Goal: Use online tool/utility: Utilize a website feature to perform a specific function

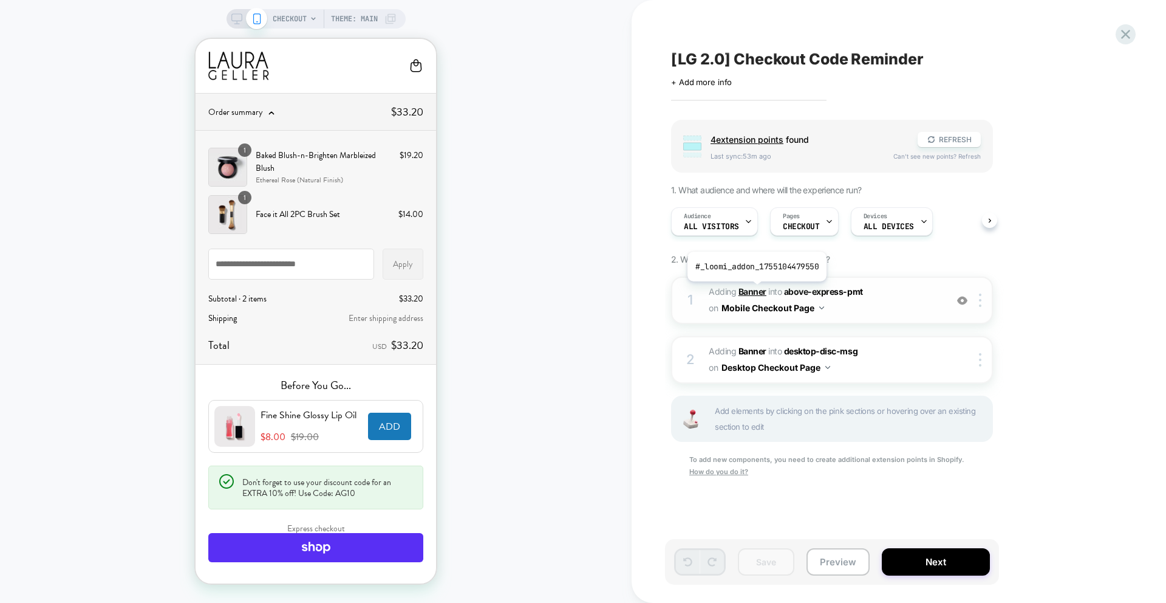
click at [756, 290] on b "Banner" at bounding box center [753, 291] width 28 height 10
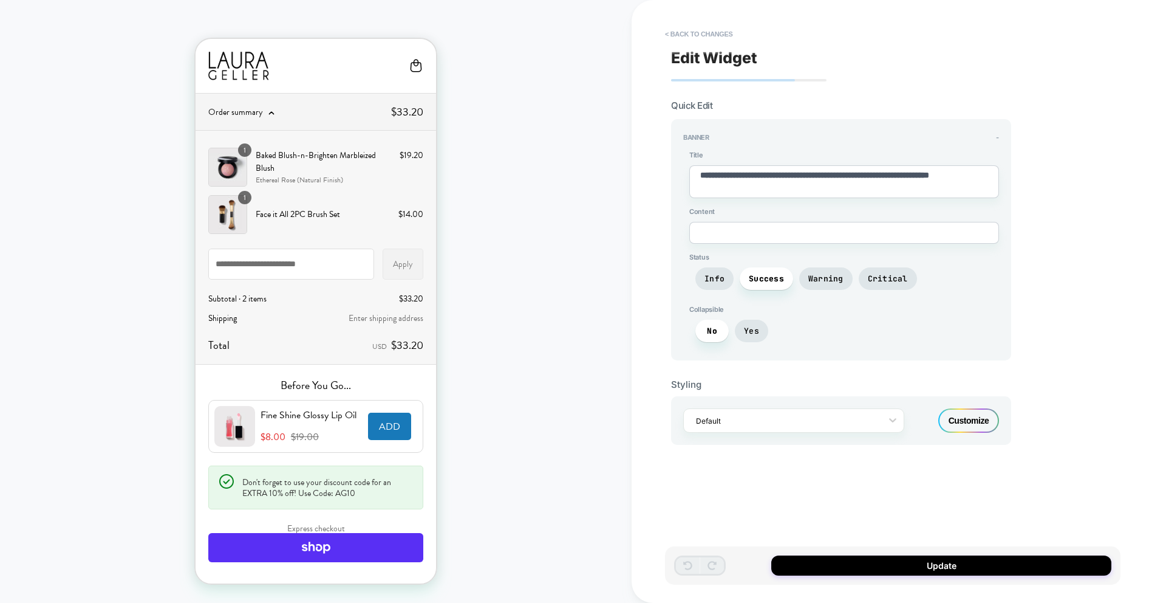
click at [962, 406] on div "Default Customize" at bounding box center [841, 420] width 340 height 49
click at [960, 414] on div "Customize" at bounding box center [969, 420] width 61 height 24
type textarea "*"
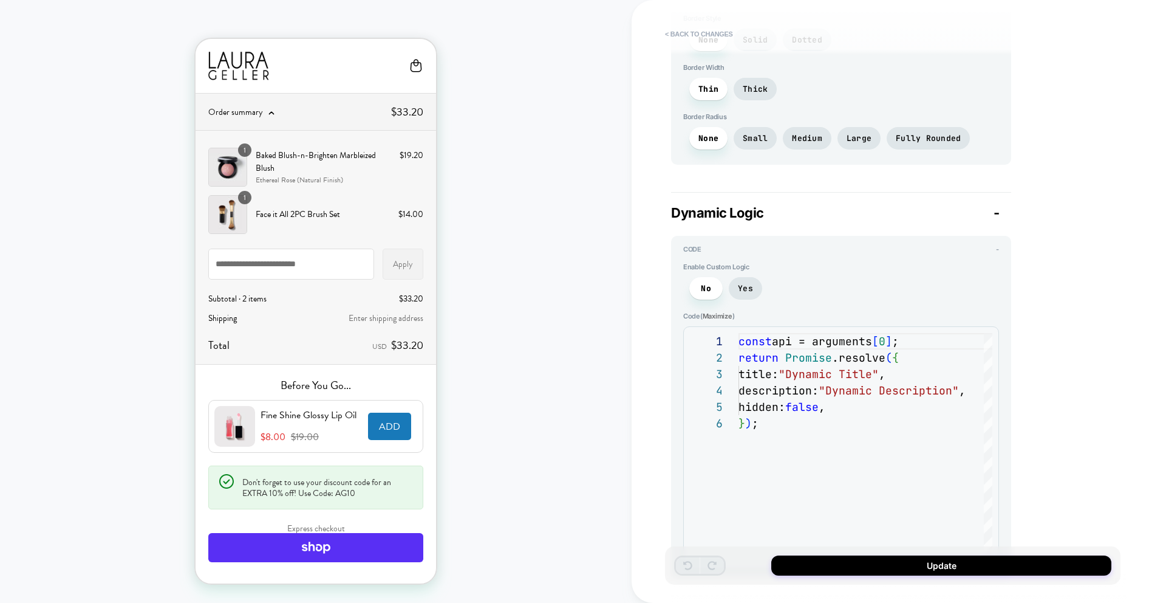
scroll to position [954, 0]
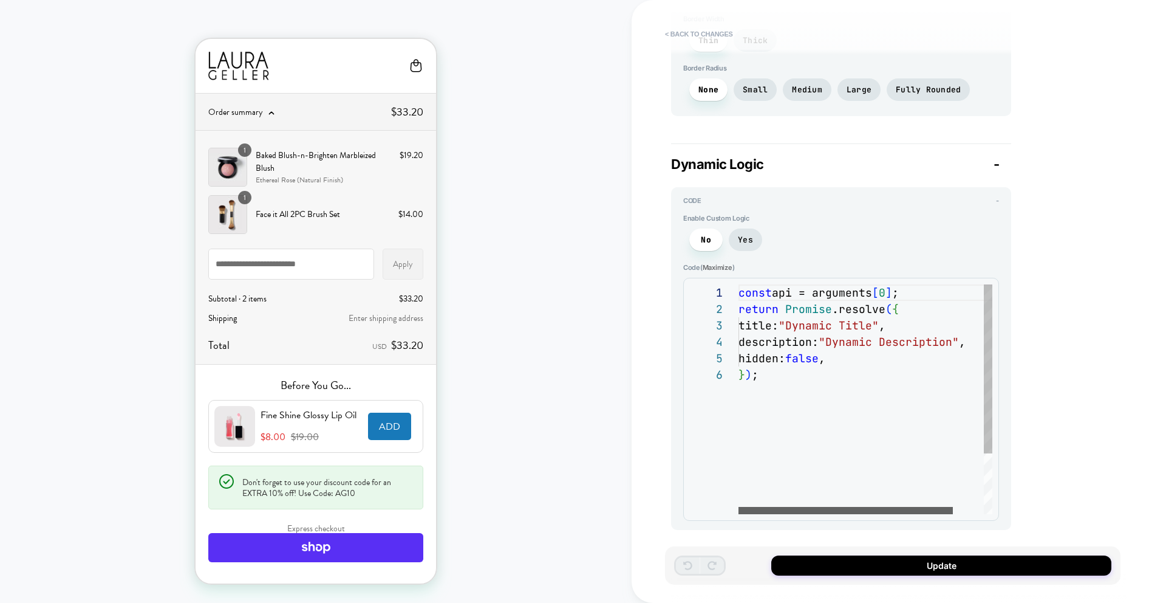
click at [769, 507] on div at bounding box center [846, 510] width 214 height 7
click at [744, 510] on div at bounding box center [846, 510] width 214 height 7
click at [755, 512] on div at bounding box center [846, 510] width 214 height 7
click at [791, 295] on div "const api = arguments [ 0 ] ; return Promise .resolve ( { title: "Dynamic Title…" at bounding box center [884, 440] width 290 height 312
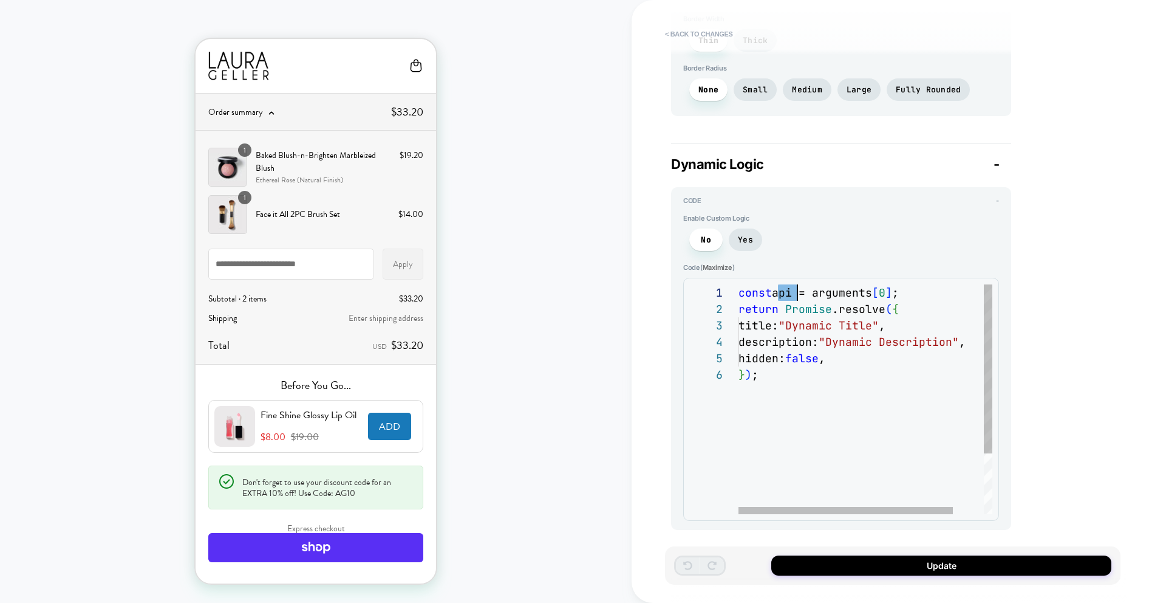
click at [853, 294] on div "const api = arguments [ 0 ] ; return Promise .resolve ( { title: "Dynamic Title…" at bounding box center [884, 440] width 290 height 312
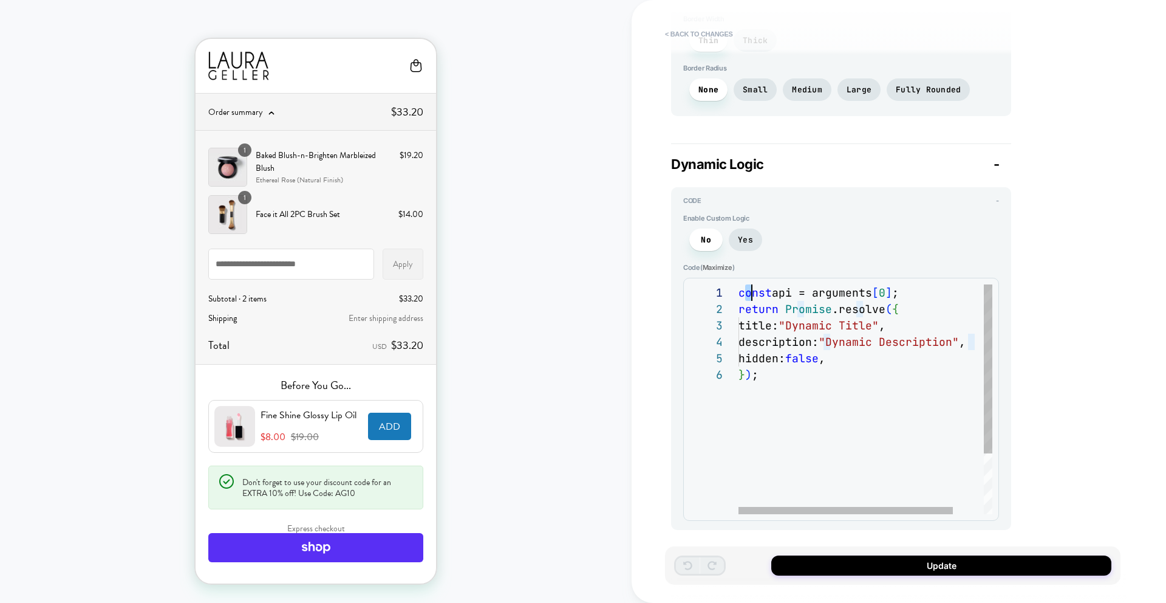
drag, startPoint x: 748, startPoint y: 294, endPoint x: 887, endPoint y: 294, distance: 138.5
click at [886, 294] on div "const api = arguments [ 0 ] ; return Promise .resolve ( { title: "Dynamic Title…" at bounding box center [884, 440] width 290 height 312
click at [887, 294] on div "const api = arguments [ 0 ] ; return Promise .resolve ( { title: "Dynamic Title…" at bounding box center [884, 440] width 290 height 312
click at [857, 293] on div "const api = arguments [ 0 ] ; return Promise .resolve ( { title: "Dynamic Title…" at bounding box center [884, 440] width 290 height 312
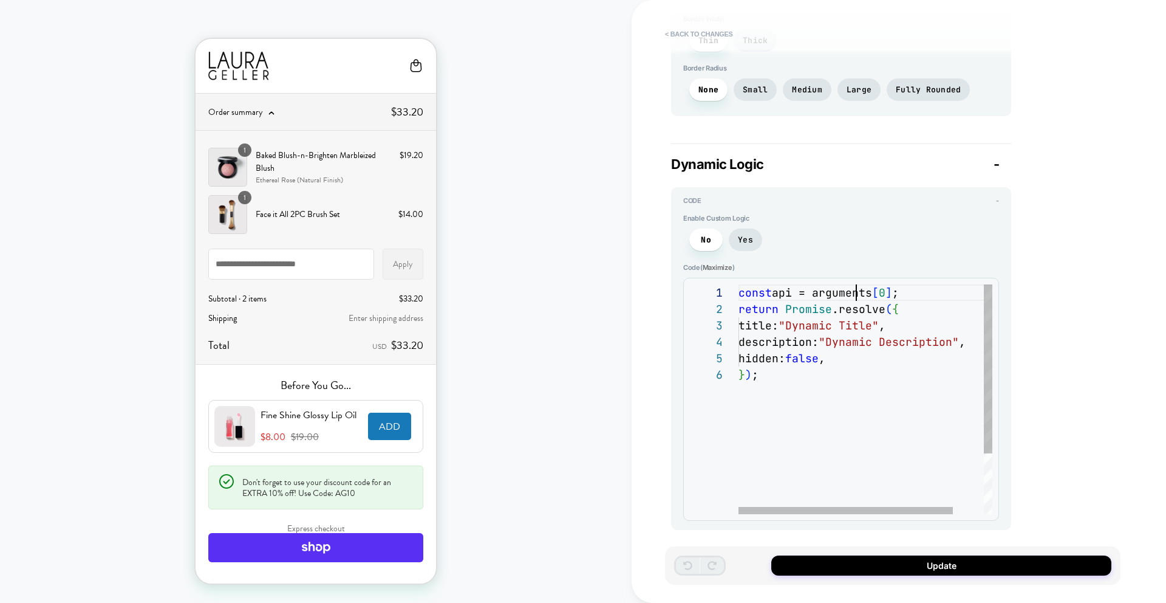
scroll to position [0, 138]
click at [854, 313] on div "const api = arguments [ 0 ] ; return Promise .resolve ( { title: "Dynamic Title…" at bounding box center [884, 440] width 290 height 312
click at [783, 312] on div "const api = arguments [ 0 ] ; return Promise .resolve ( { title: "Dynamic Title…" at bounding box center [884, 440] width 290 height 312
click at [850, 310] on div "const api = arguments [ 0 ] ; return Promise .resolve ( { title: "Dynamic Title…" at bounding box center [884, 440] width 290 height 312
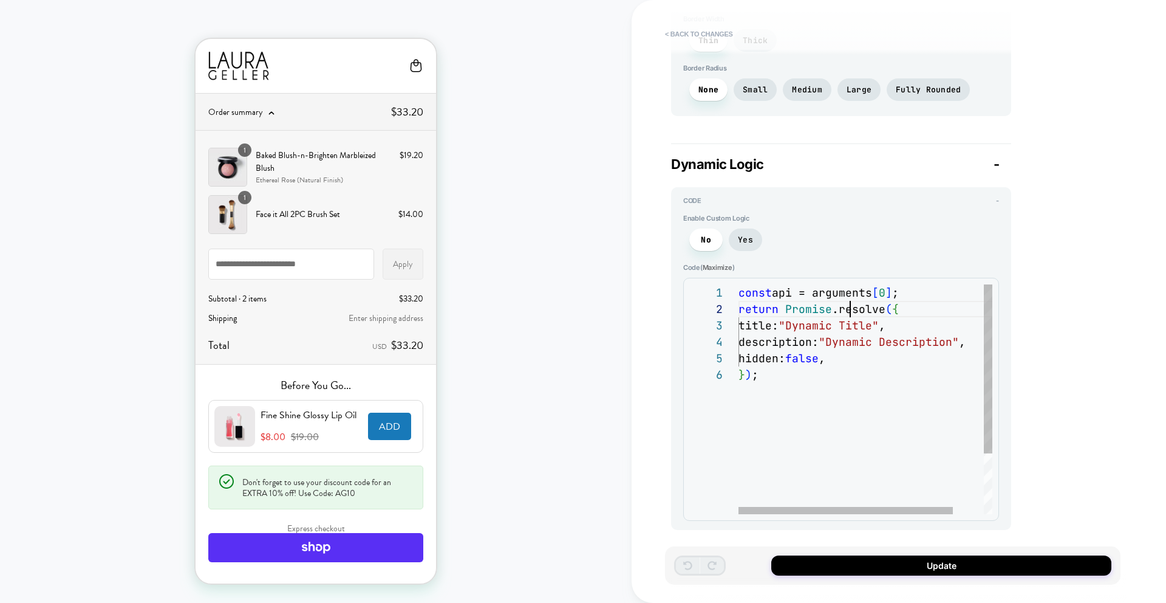
scroll to position [16, 112]
click at [739, 507] on div at bounding box center [846, 510] width 214 height 7
click at [776, 310] on div "const api = arguments [ 0 ] ; return Promise .resolve ( { title: "Dynamic Title…" at bounding box center [884, 440] width 290 height 312
drag, startPoint x: 741, startPoint y: 301, endPoint x: 826, endPoint y: 345, distance: 95.6
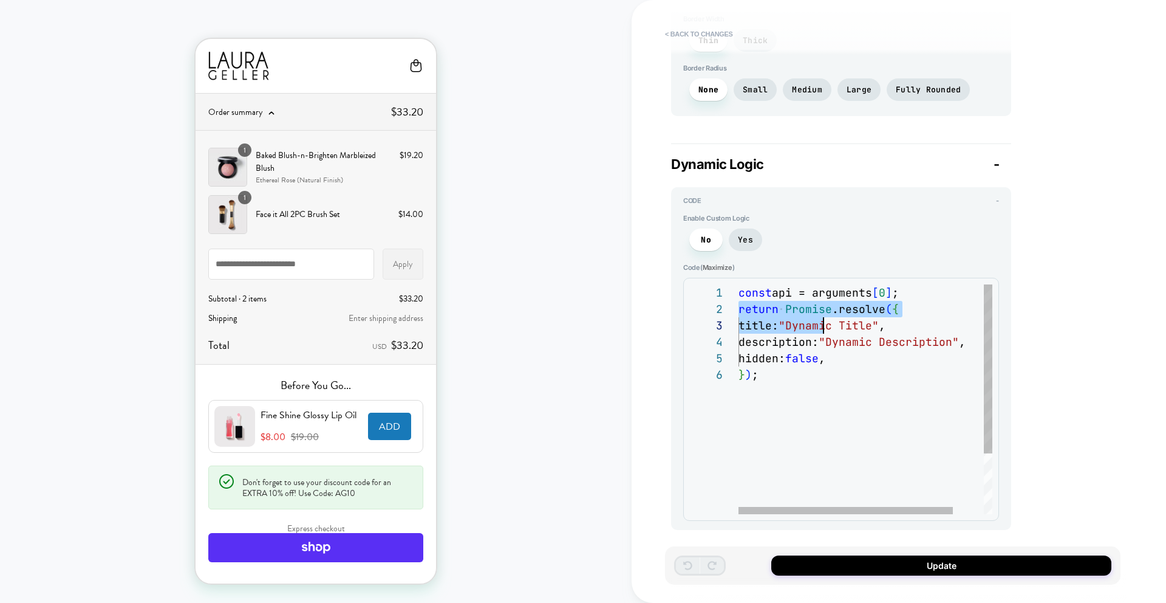
click at [826, 345] on div "const api = arguments [ 0 ] ; return Promise .resolve ( { title: "Dynamic Title…" at bounding box center [884, 440] width 290 height 312
click at [828, 365] on div "const api = arguments [ 0 ] ; return Promise .resolve ( { title: "Dynamic Title…" at bounding box center [884, 440] width 290 height 312
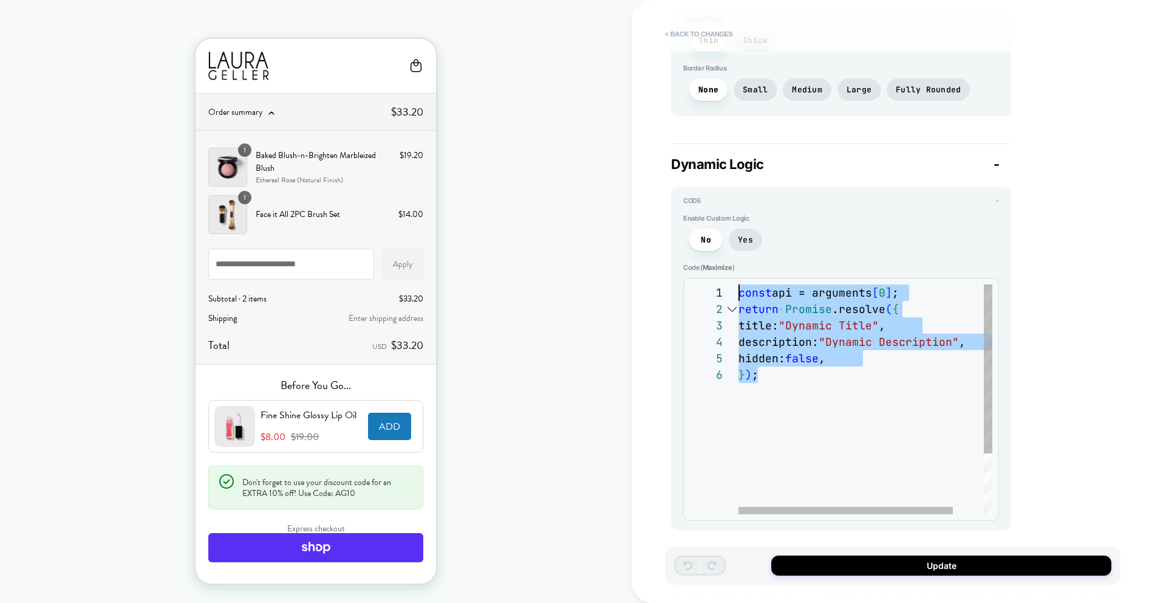
drag, startPoint x: 786, startPoint y: 382, endPoint x: 710, endPoint y: 286, distance: 122.0
click at [739, 284] on div "const api = arguments [ 0 ] ; return Promise .resolve ( { title: "Dynamic Title…" at bounding box center [884, 440] width 290 height 312
click at [824, 321] on div "const api = arguments [ 0 ] ; return Promise .resolve ( { title: "Dynamic Title…" at bounding box center [884, 440] width 290 height 312
drag, startPoint x: 759, startPoint y: 385, endPoint x: 747, endPoint y: 284, distance: 101.6
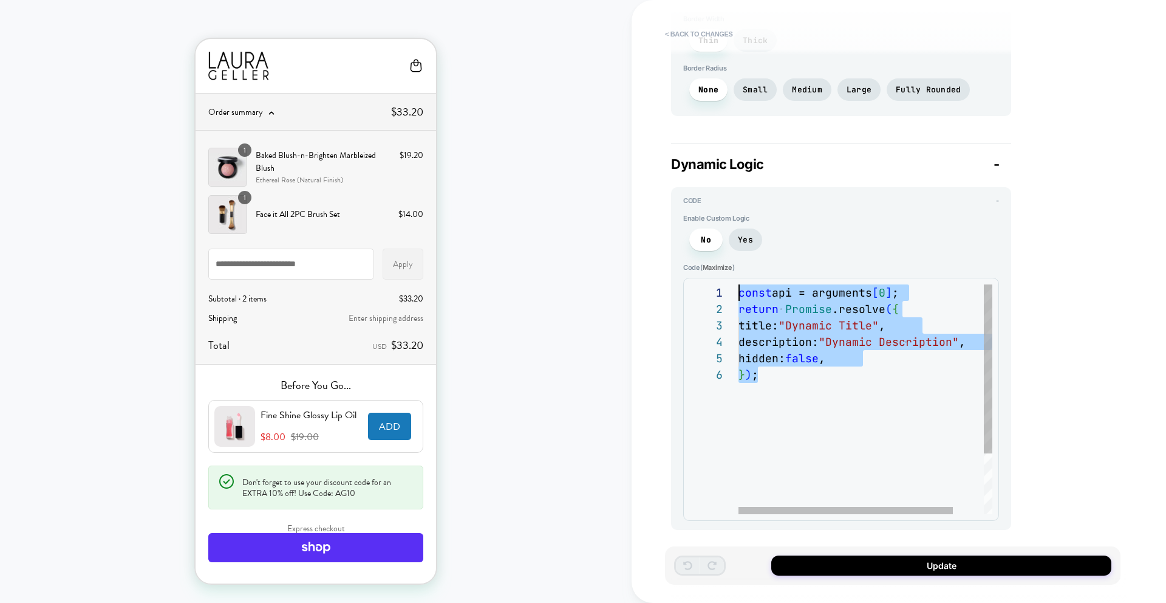
click at [739, 284] on div "const api = arguments [ 0 ] ; return Promise .resolve ( { title: "Dynamic Title…" at bounding box center [884, 440] width 290 height 312
click at [789, 302] on div "const api = arguments [ 0 ] ; return Promise .resolve ( { title: "Dynamic Title…" at bounding box center [884, 440] width 290 height 312
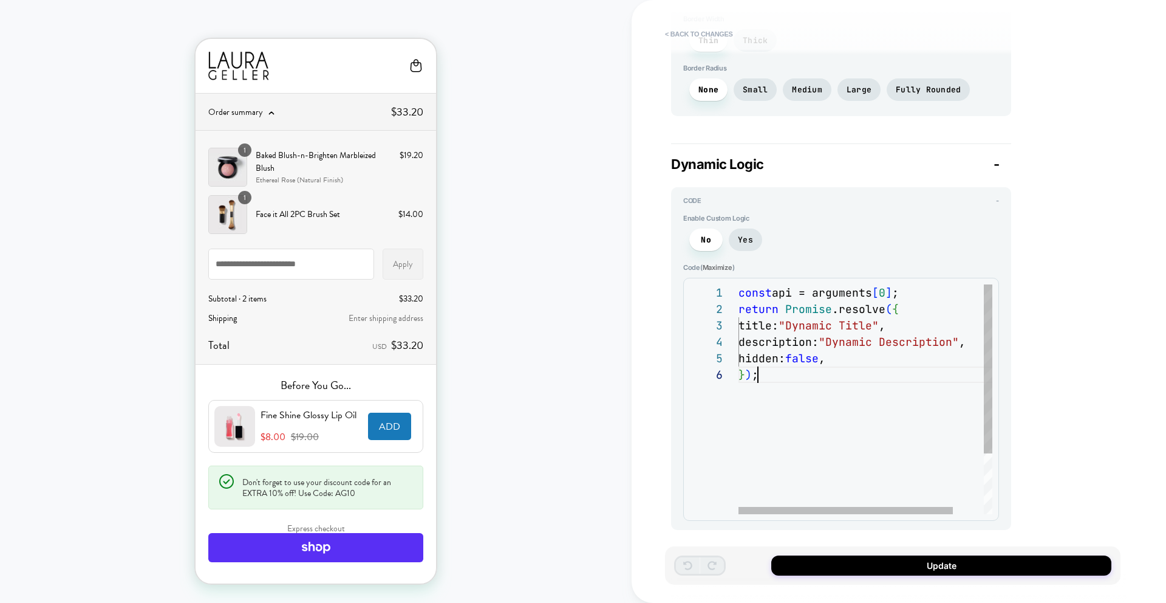
scroll to position [16, 0]
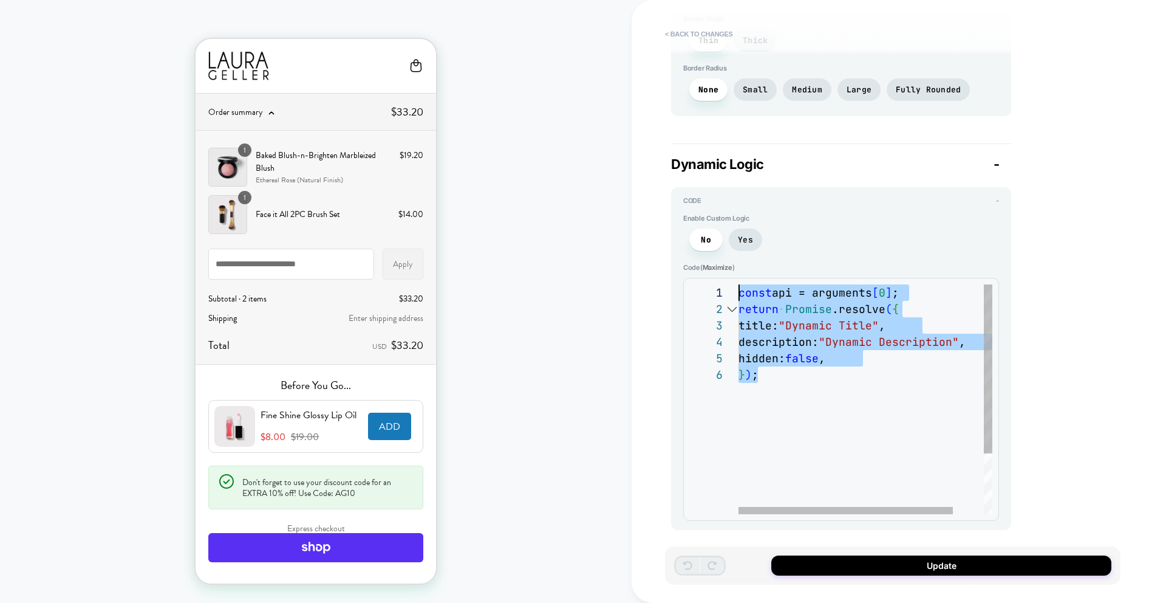
drag, startPoint x: 765, startPoint y: 386, endPoint x: 708, endPoint y: 284, distance: 116.1
click at [739, 285] on div "const api = arguments [ 0 ] ; return Promise .resolve ( { title: "Dynamic Title…" at bounding box center [884, 440] width 290 height 312
click at [823, 307] on div "const api = arguments [ 0 ] ; return Promise .resolve ( { title: "Dynamic Title…" at bounding box center [884, 440] width 290 height 312
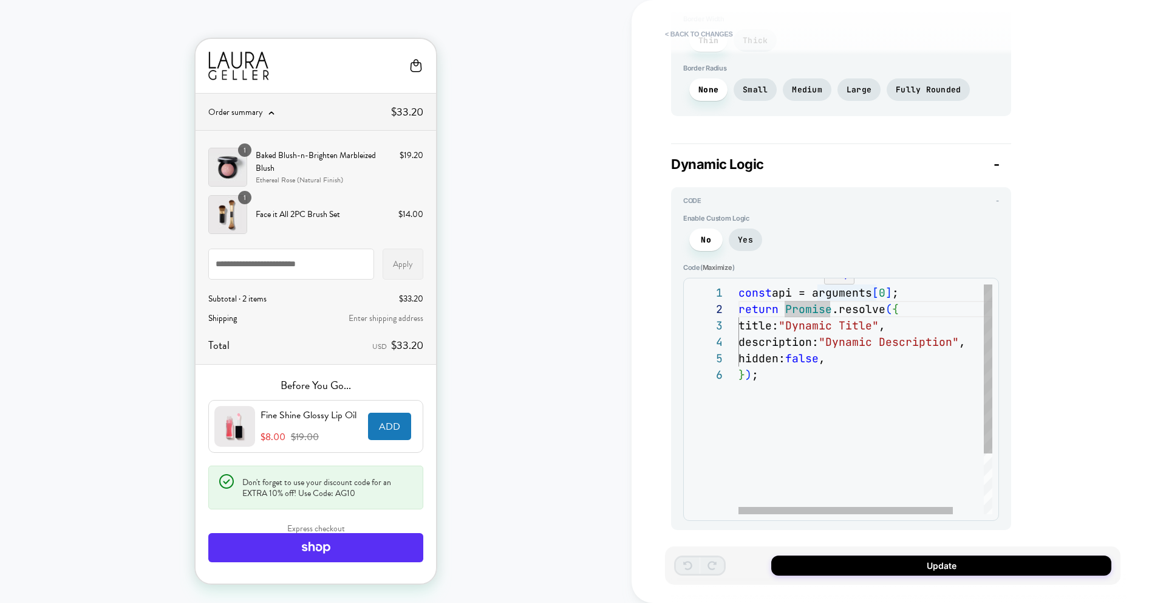
click at [845, 288] on div "const api = arguments [ 0 ] ; return Promise .resolve ( { title: "Dynamic Title…" at bounding box center [884, 440] width 290 height 312
